Goal: Book appointment/travel/reservation

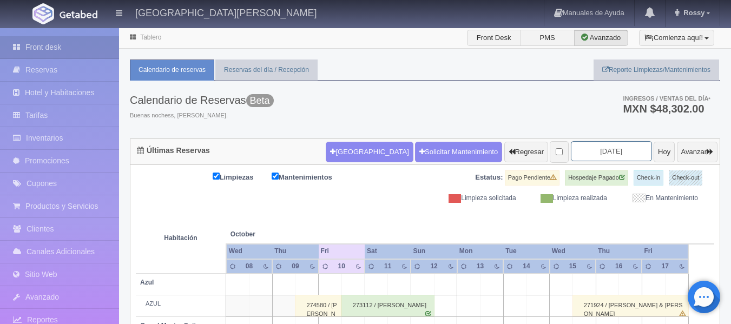
click at [614, 147] on input "[DATE]" at bounding box center [611, 151] width 81 height 20
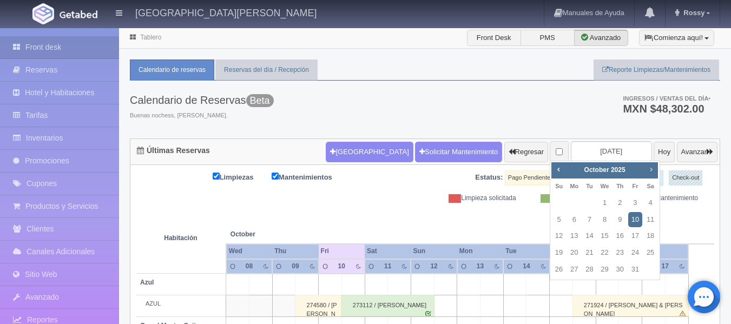
click at [649, 170] on span "Next" at bounding box center [651, 169] width 9 height 9
click at [649, 206] on link "6" at bounding box center [650, 203] width 14 height 16
type input "2025-12-06"
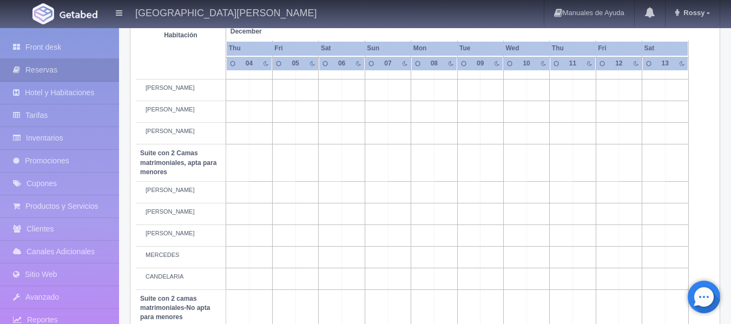
scroll to position [853, 0]
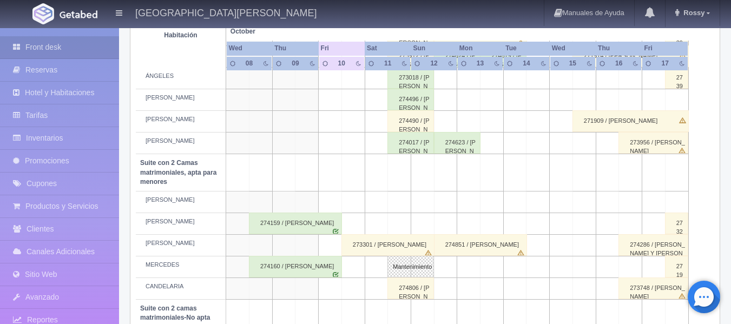
scroll to position [703, 0]
